Goal: Check status: Check status

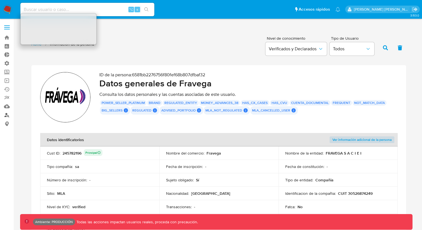
click at [6, 115] on link "Buscador de personas" at bounding box center [33, 115] width 66 height 9
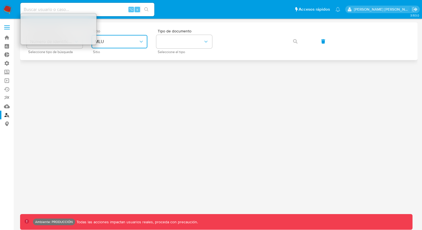
click at [129, 41] on span "MLU" at bounding box center [117, 42] width 44 height 6
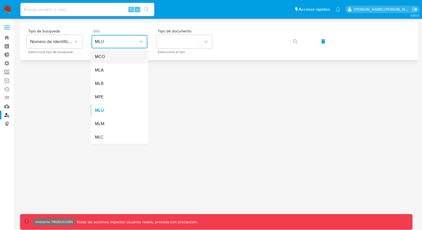
click at [124, 54] on div "MCO" at bounding box center [118, 56] width 46 height 13
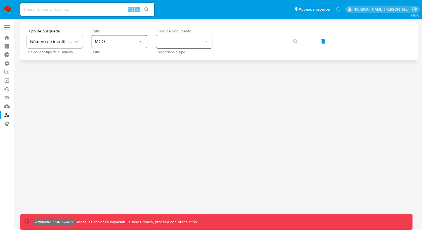
click at [168, 43] on button "identificationType" at bounding box center [184, 41] width 56 height 13
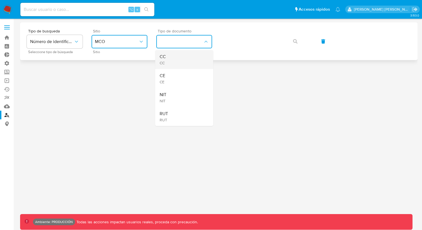
click at [168, 60] on div "CC CC" at bounding box center [183, 59] width 46 height 19
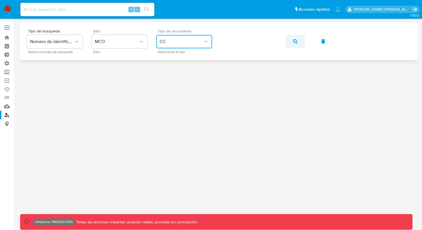
click at [297, 41] on icon "button" at bounding box center [295, 41] width 4 height 4
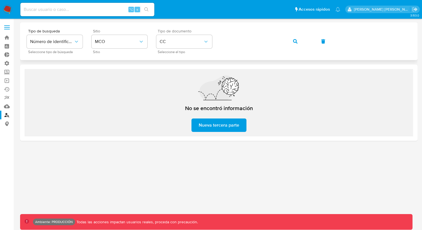
click at [296, 41] on icon "button" at bounding box center [295, 41] width 4 height 4
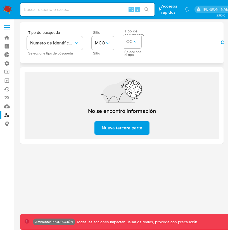
click at [221, 42] on icon "button" at bounding box center [223, 43] width 4 height 4
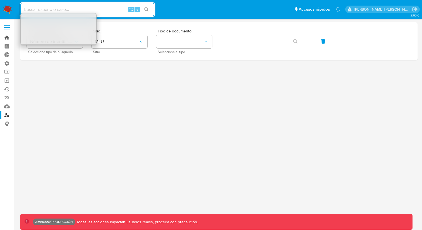
click at [6, 40] on link "Bandeja" at bounding box center [33, 37] width 66 height 9
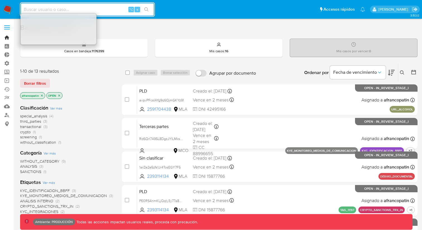
click at [7, 38] on link "Bandeja" at bounding box center [33, 37] width 66 height 9
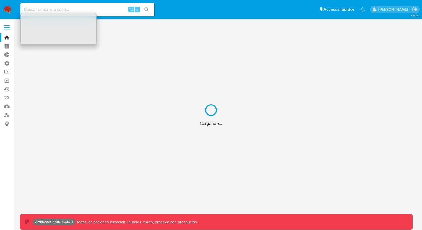
click at [6, 115] on div "Cargando..." at bounding box center [211, 115] width 422 height 230
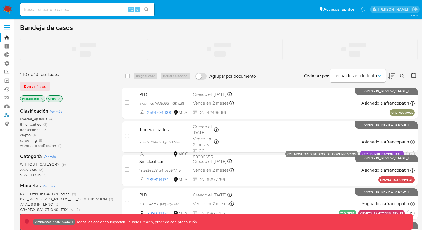
click at [6, 115] on link "Buscador de personas" at bounding box center [33, 115] width 66 height 9
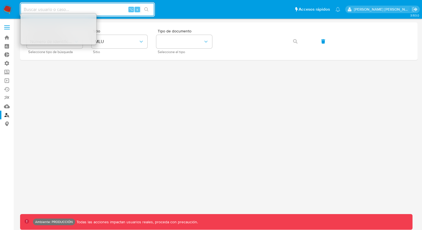
click at [165, 19] on main "3.153.0 Ambiente: PRODUCCIÓN Todas las acciones impactan usuarios reales, proce…" at bounding box center [211, 115] width 422 height 230
click at [41, 9] on input at bounding box center [87, 9] width 134 height 7
paste input "H8XTW6OQv7lIIddOyD25WTzS"
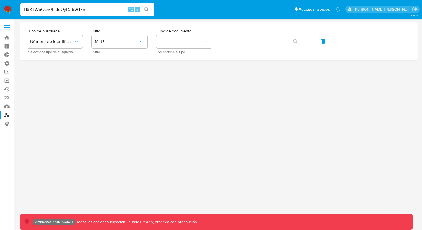
type input "H8XTW6OQv7lIIddOyD25WTzS"
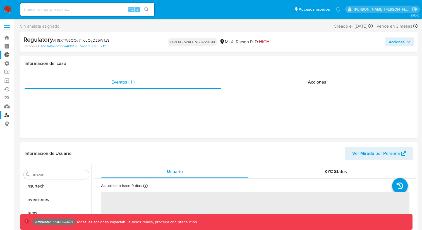
scroll to position [263, 0]
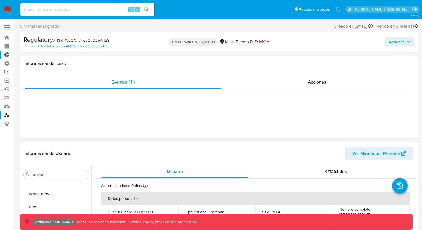
select select "10"
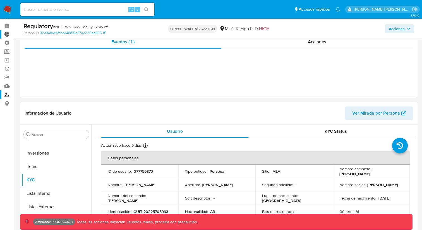
scroll to position [0, 0]
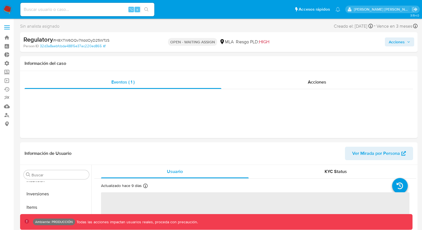
scroll to position [263, 0]
click at [59, 10] on input at bounding box center [87, 9] width 134 height 7
select select "10"
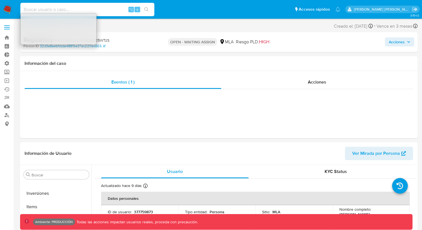
paste input "H8XTW6OQv7lIIddOyD25WTzS"
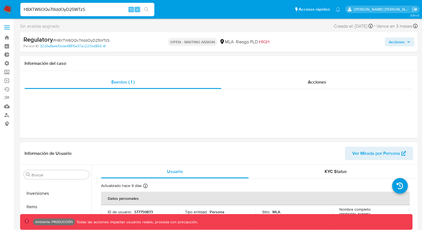
type input "H8XTW6OQv7lIIddOyD25WTzS"
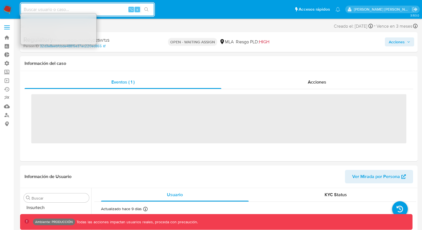
scroll to position [263, 0]
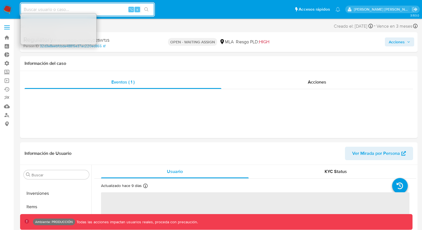
select select "10"
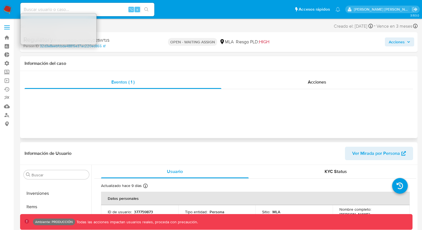
click at [134, 113] on div "Eventos ( 1 ) Acciones" at bounding box center [219, 104] width 398 height 67
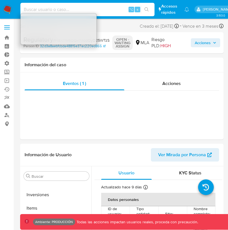
click at [75, 11] on input at bounding box center [87, 9] width 134 height 7
paste input "H8XTW6OQv7lIIddOyD25WTzS"
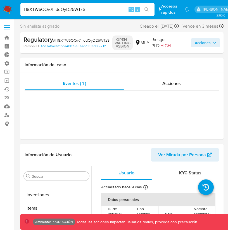
type input "H8XTW6OQv7lIIddOyD25WTzS"
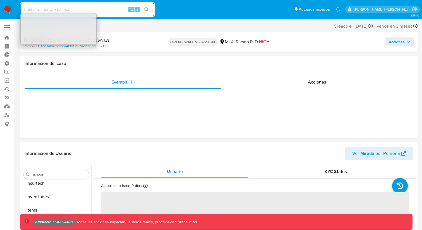
scroll to position [263, 0]
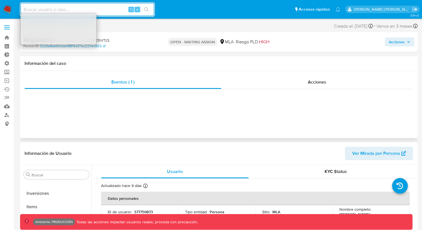
select select "10"
click at [107, 11] on input at bounding box center [87, 9] width 134 height 7
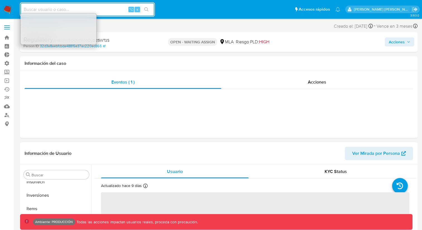
scroll to position [263, 0]
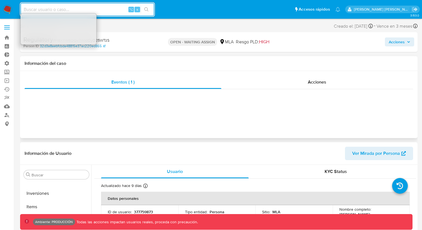
select select "10"
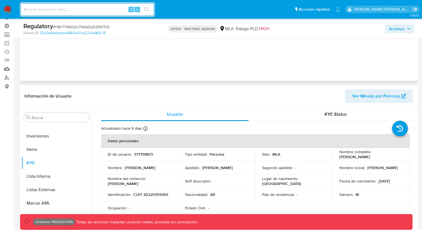
scroll to position [3, 0]
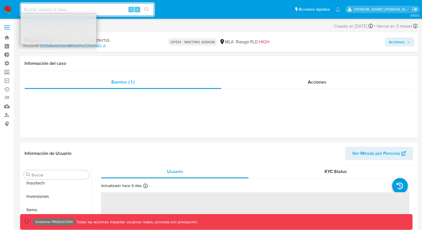
scroll to position [263, 0]
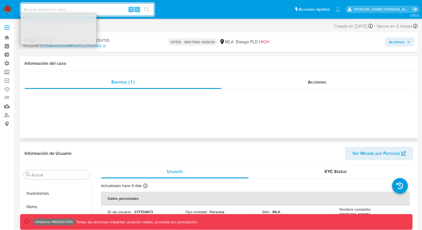
select select "10"
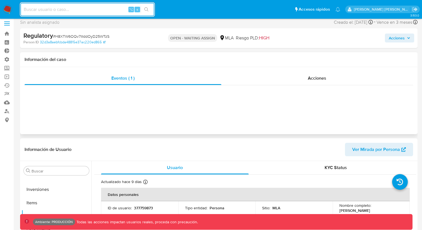
scroll to position [0, 0]
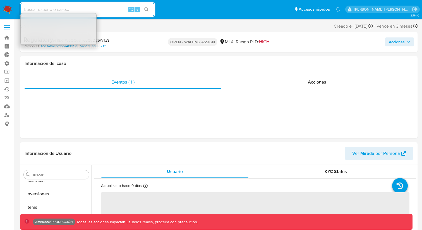
scroll to position [263, 0]
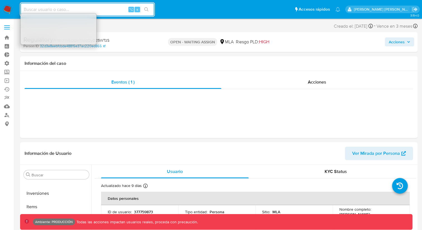
select select "10"
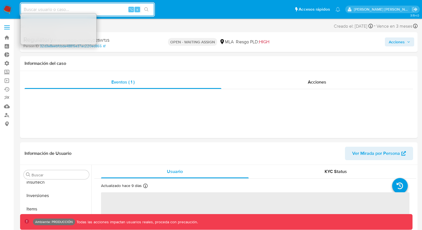
scroll to position [263, 0]
select select "10"
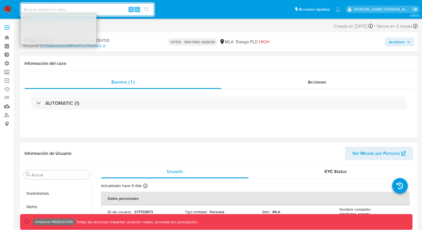
select select "10"
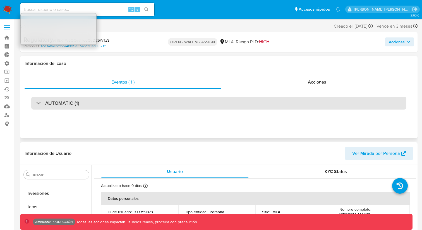
click at [39, 101] on div "AUTOMATIC (1)" at bounding box center [57, 103] width 43 height 6
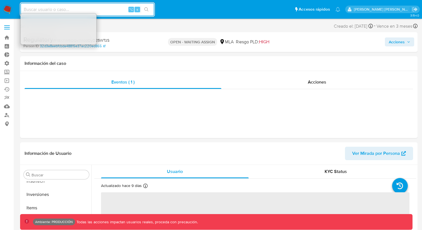
scroll to position [263, 0]
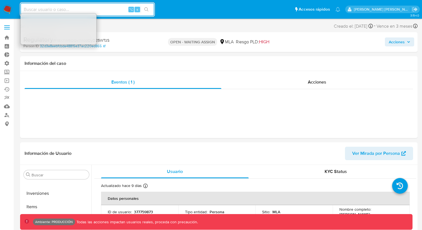
select select "10"
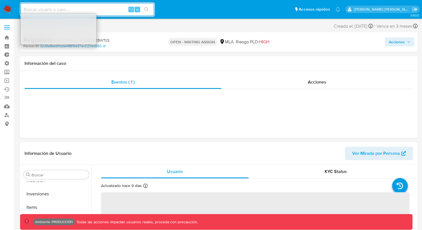
scroll to position [263, 0]
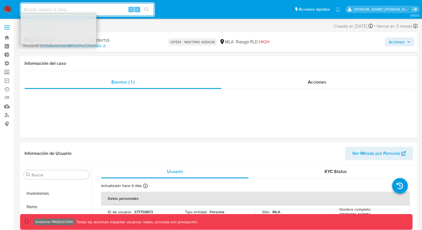
select select "10"
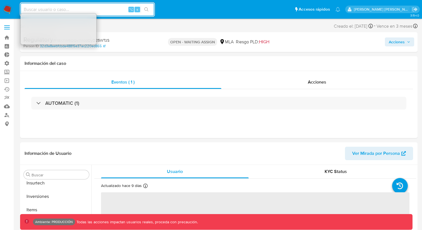
scroll to position [263, 0]
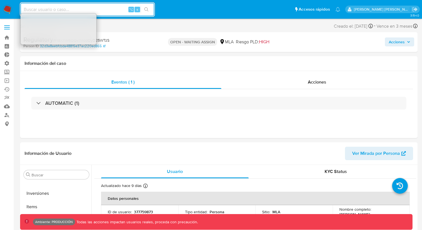
select select "10"
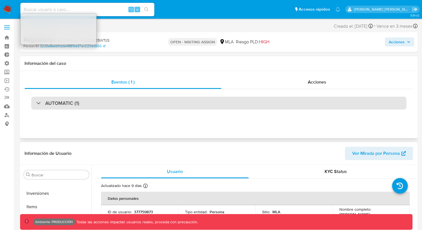
click at [38, 103] on div "AUTOMATIC (1)" at bounding box center [57, 103] width 43 height 6
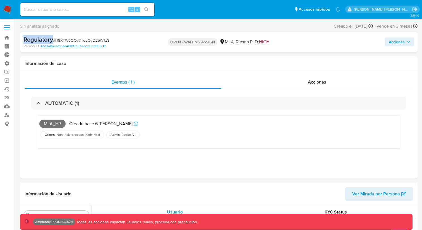
drag, startPoint x: 53, startPoint y: 40, endPoint x: 22, endPoint y: 41, distance: 31.3
click at [22, 41] on div "Regulatory # H8XTW6OQv7lIIddOyD25WTzS Person ID 32d3a8aebfcbda48815e37ac220ed86…" at bounding box center [219, 42] width 398 height 20
copy b "Regulatory"
drag, startPoint x: 83, startPoint y: 135, endPoint x: 56, endPoint y: 136, distance: 27.1
click at [56, 136] on span "Origen: high_risk_process" at bounding box center [64, 134] width 40 height 4
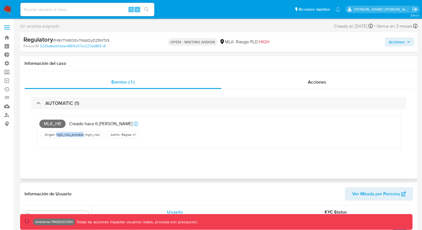
copy span "high_risk_process"
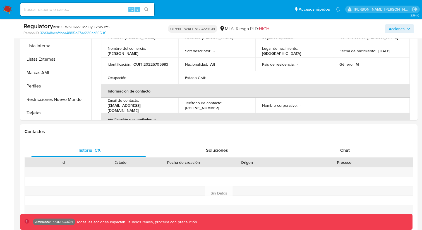
scroll to position [211, 0]
